Goal: Information Seeking & Learning: Learn about a topic

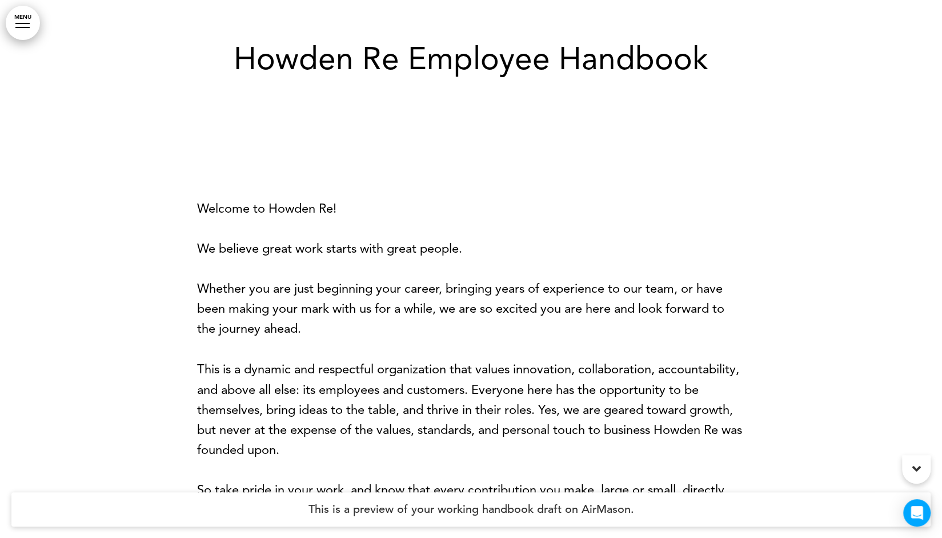
click at [448, 39] on div "Howden Re Employee Handbook" at bounding box center [471, 73] width 571 height 146
drag, startPoint x: 448, startPoint y: 39, endPoint x: 446, endPoint y: 54, distance: 15.6
click at [446, 54] on div "Howden Re Employee Handbook" at bounding box center [471, 73] width 571 height 146
click at [446, 54] on h1 "Howden Re Employee Handbook" at bounding box center [471, 58] width 571 height 31
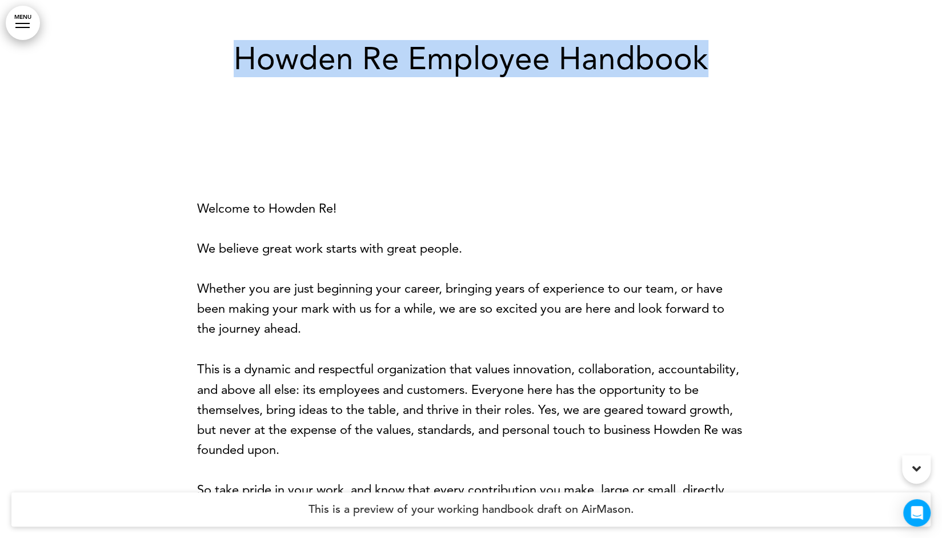
click at [446, 54] on h1 "Howden Re Employee Handbook" at bounding box center [471, 58] width 571 height 31
copy div "Howden Re Employee Handbook"
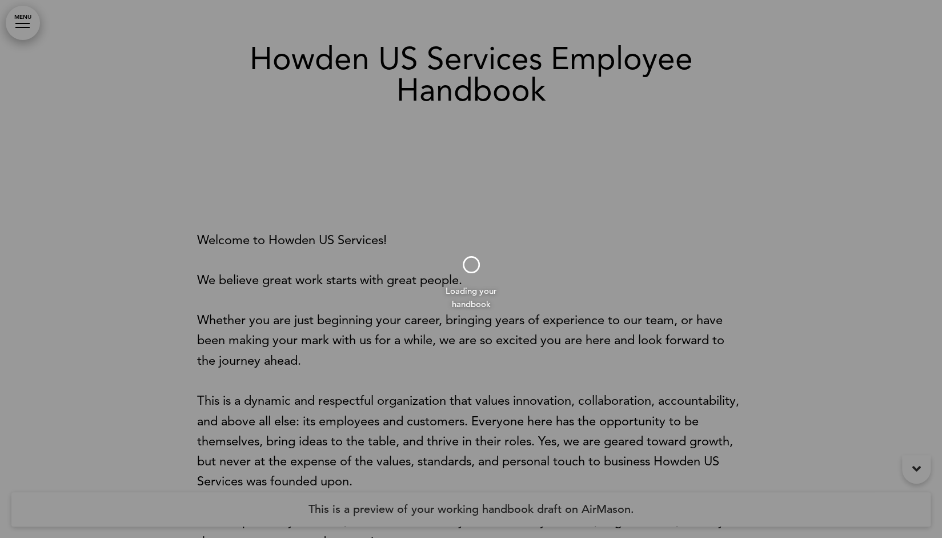
click at [514, 89] on div at bounding box center [471, 269] width 942 height 538
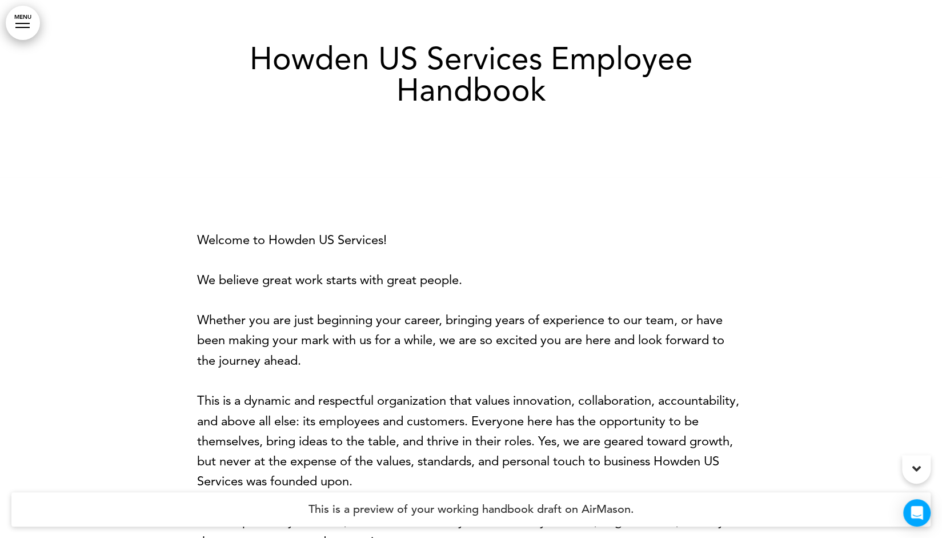
click at [514, 89] on h1 "Howden US Services Employee Handbook" at bounding box center [471, 74] width 571 height 63
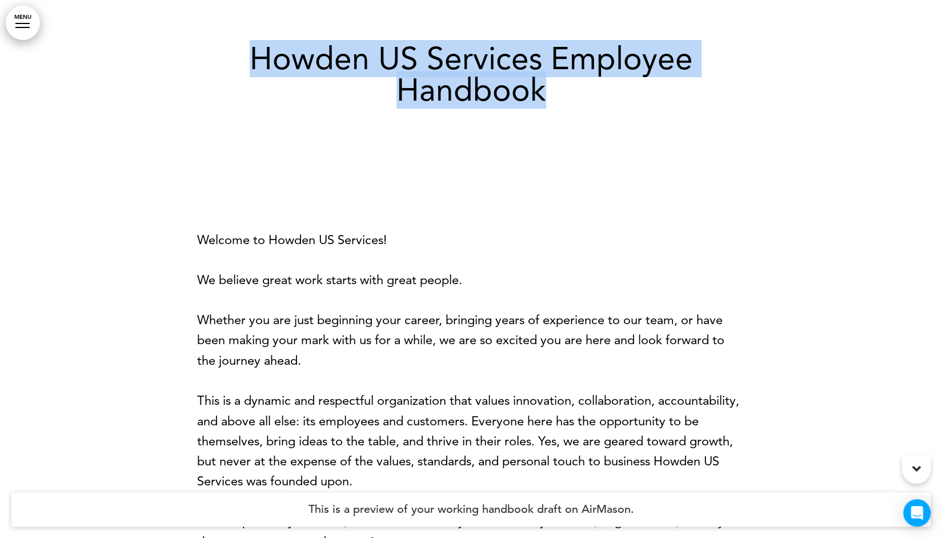
click at [514, 89] on h1 "Howden US Services Employee Handbook" at bounding box center [471, 74] width 571 height 63
copy div "Howden US Services Employee Handbook"
